Goal: Navigation & Orientation: Find specific page/section

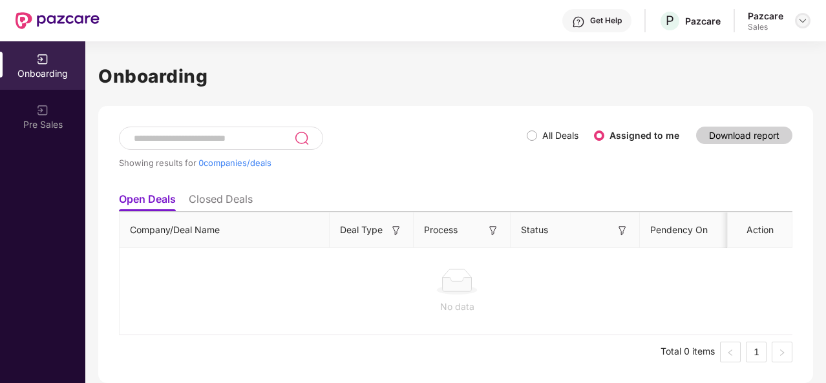
click at [803, 17] on img at bounding box center [803, 21] width 10 height 10
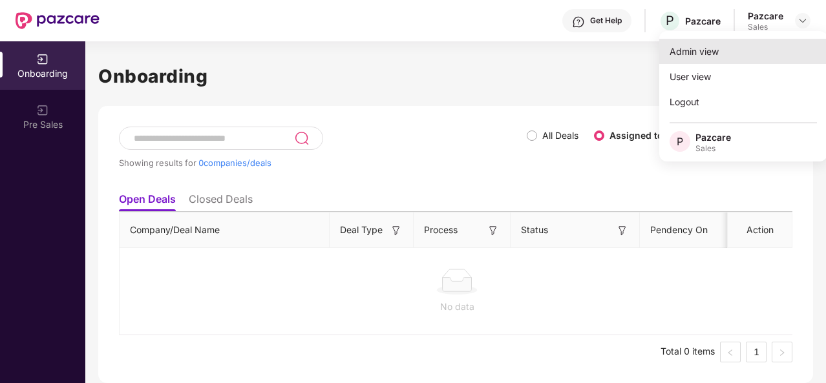
click at [707, 58] on div "Admin view" at bounding box center [744, 51] width 168 height 25
